Goal: Transaction & Acquisition: Purchase product/service

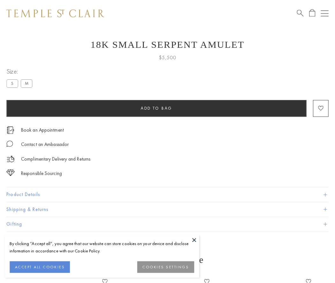
scroll to position [25, 0]
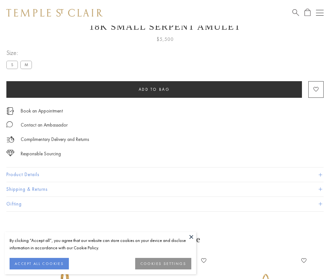
click at [154, 89] on span "Add to bag" at bounding box center [154, 88] width 31 height 5
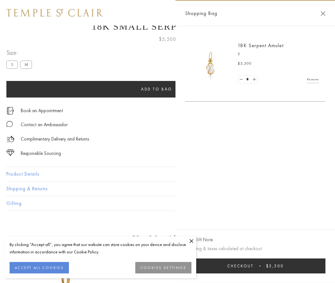
click at [263, 266] on button "Checkout $5,500" at bounding box center [255, 266] width 140 height 15
